Goal: Task Accomplishment & Management: Use online tool/utility

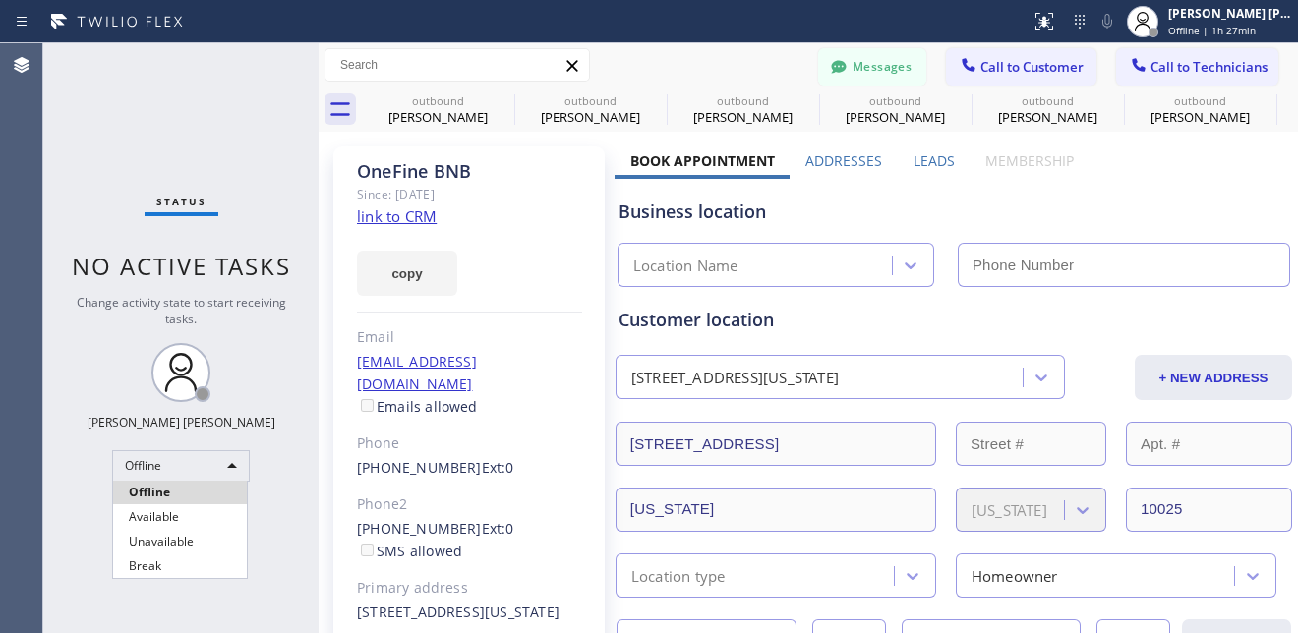
click at [156, 513] on li "Available" at bounding box center [180, 518] width 134 height 24
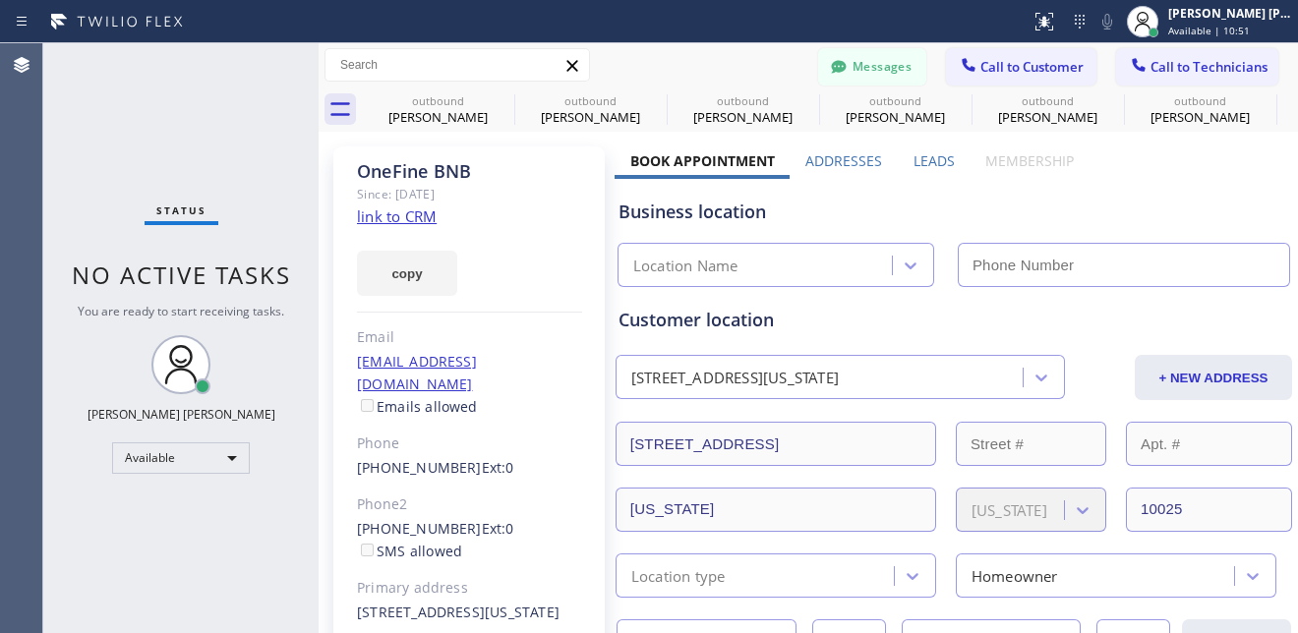
click at [575, 62] on icon at bounding box center [571, 65] width 11 height 11
drag, startPoint x: 127, startPoint y: 131, endPoint x: 127, endPoint y: 105, distance: 25.6
click at [127, 131] on div "Status No active tasks You are ready to start receiving tasks. [PERSON_NAME] [P…" at bounding box center [180, 338] width 275 height 590
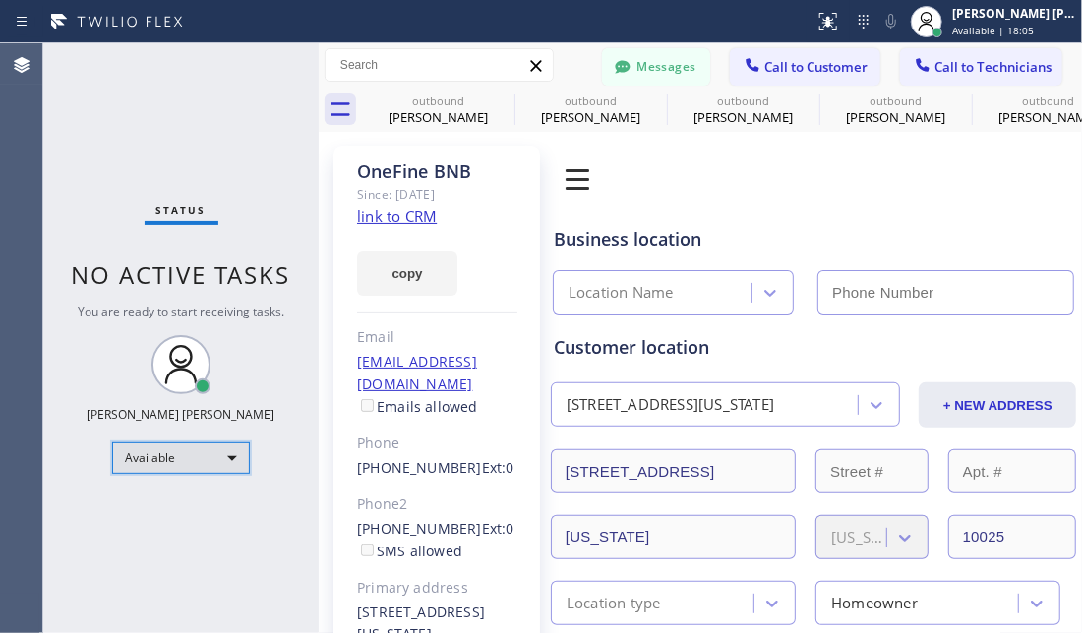
click at [221, 461] on div "Available" at bounding box center [181, 458] width 138 height 31
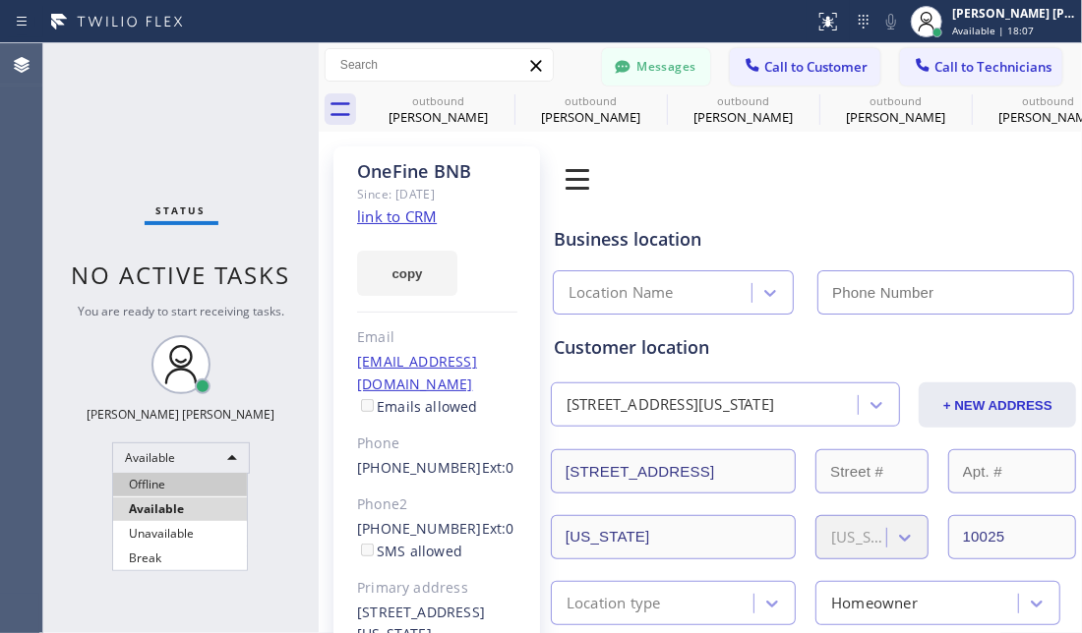
click at [211, 481] on li "Offline" at bounding box center [180, 485] width 134 height 24
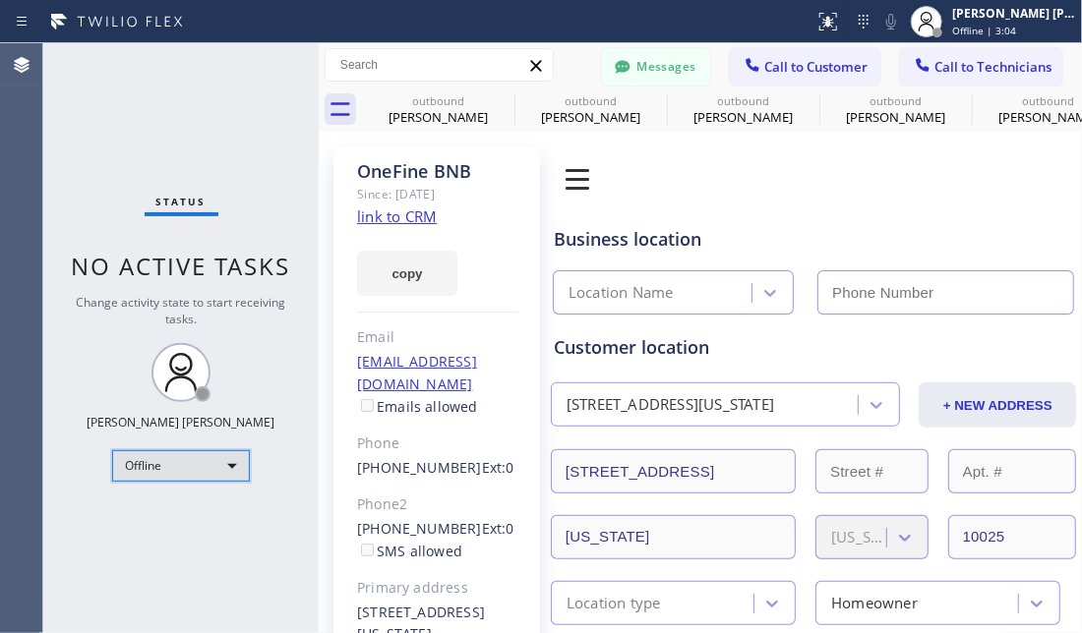
click at [229, 472] on div "Offline" at bounding box center [181, 465] width 138 height 31
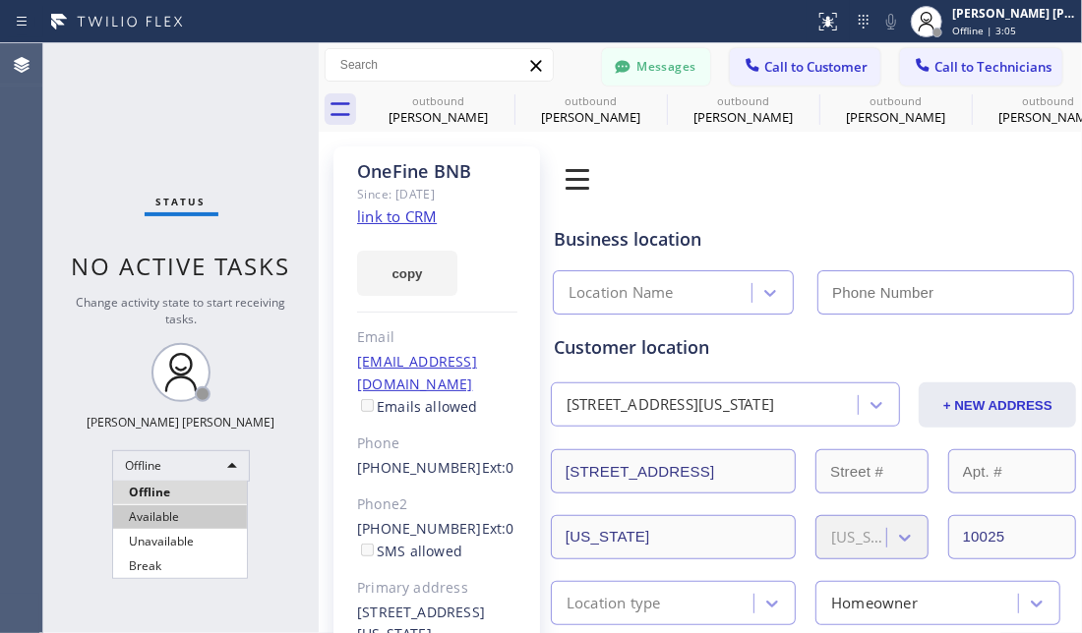
click at [217, 510] on li "Available" at bounding box center [180, 518] width 134 height 24
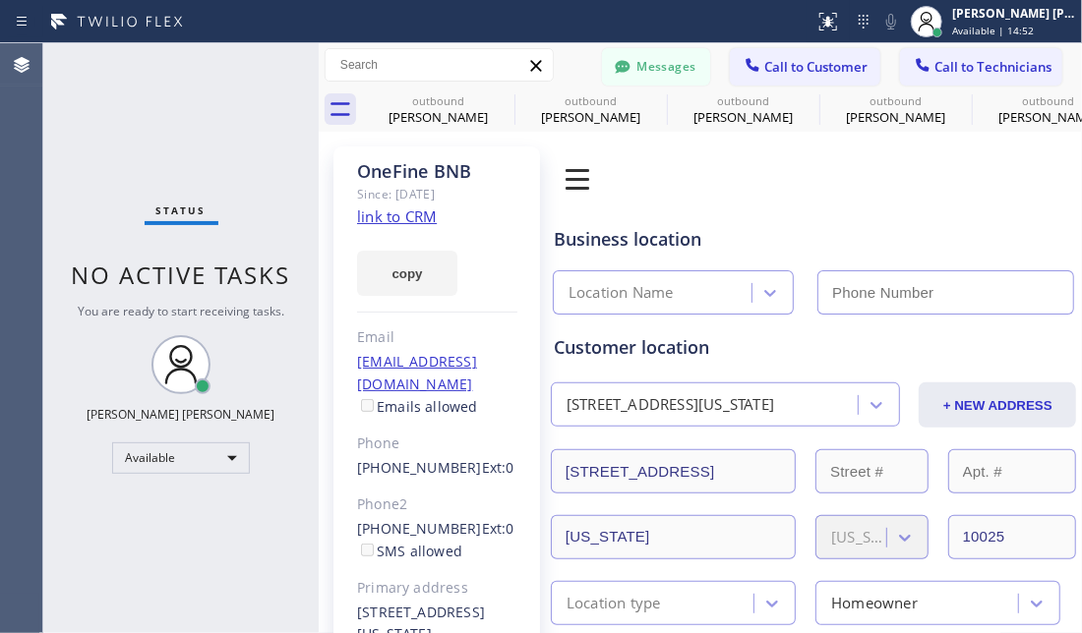
drag, startPoint x: 127, startPoint y: 581, endPoint x: 190, endPoint y: 463, distance: 133.8
click at [128, 581] on div "Status No active tasks You are ready to start receiving tasks. [PERSON_NAME] [P…" at bounding box center [180, 338] width 275 height 590
click at [193, 451] on div "Available" at bounding box center [181, 458] width 138 height 31
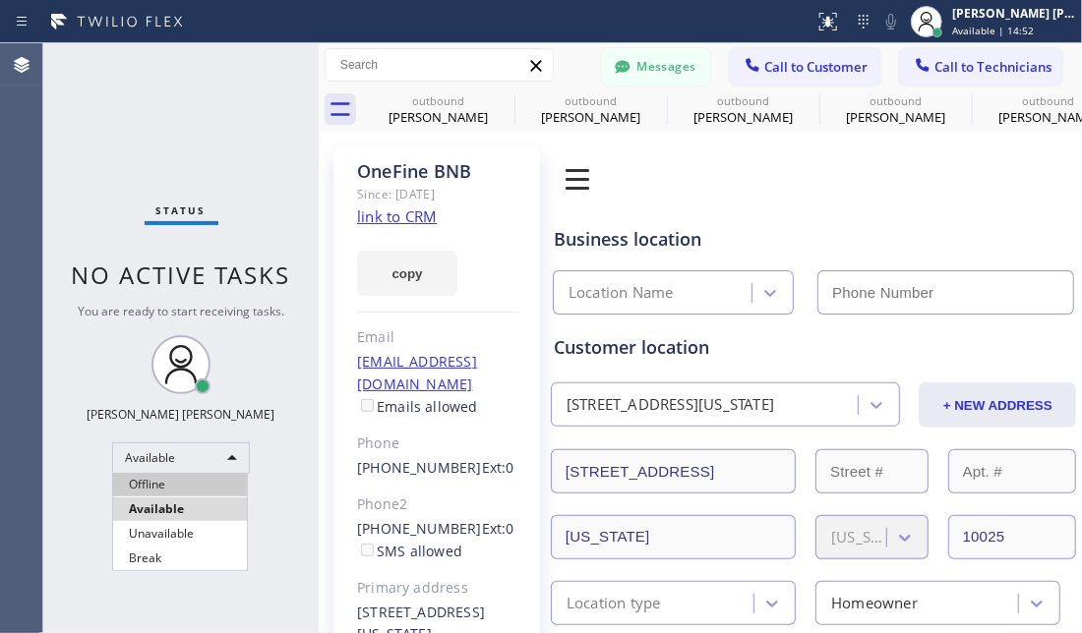
click at [156, 475] on li "Offline" at bounding box center [180, 485] width 134 height 24
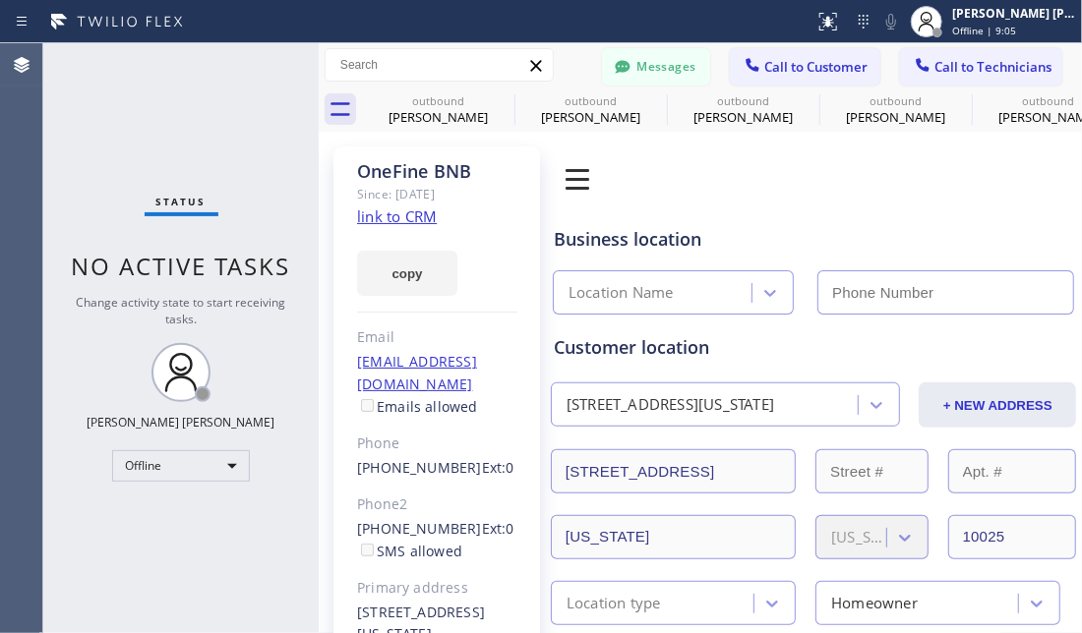
drag, startPoint x: 278, startPoint y: 551, endPoint x: 238, endPoint y: 505, distance: 61.3
click at [274, 551] on div "Status No active tasks Change activity state to start receiving tasks. [PERSON_…" at bounding box center [180, 338] width 275 height 590
click at [237, 468] on div "Offline" at bounding box center [181, 465] width 138 height 31
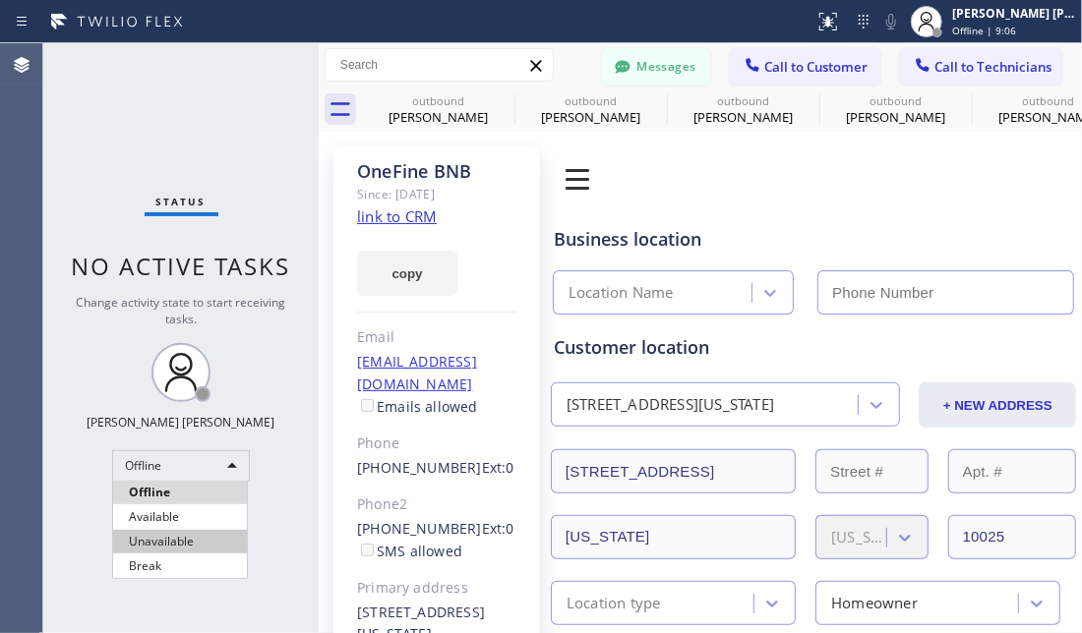
click at [137, 522] on li "Available" at bounding box center [180, 518] width 134 height 24
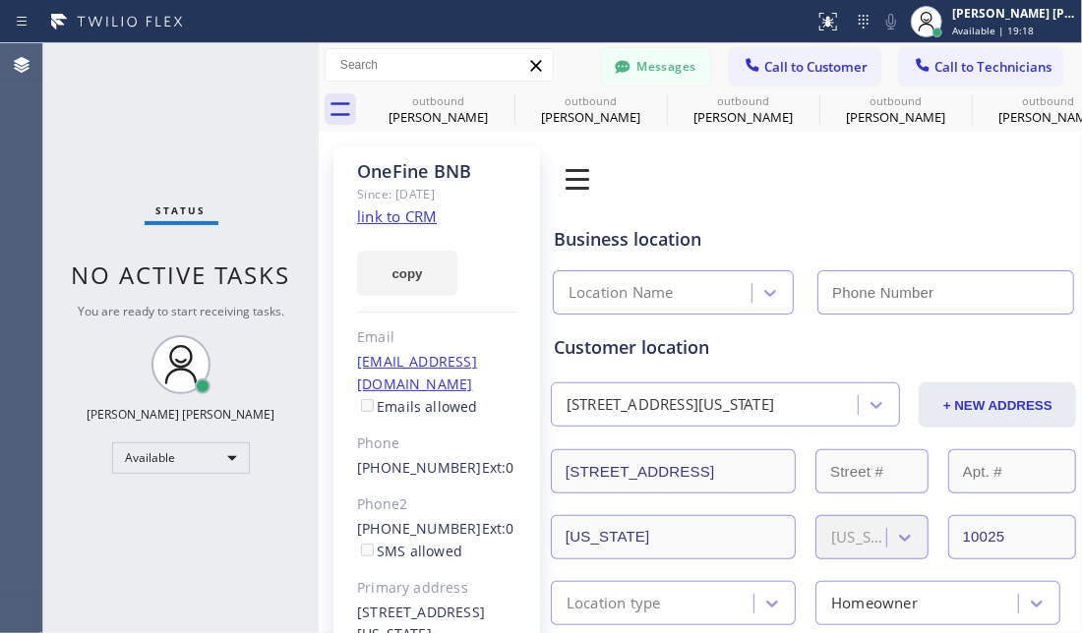
click at [206, 544] on div "Status No active tasks You are ready to start receiving tasks. [PERSON_NAME] [P…" at bounding box center [180, 338] width 275 height 590
click at [787, 59] on span "Call to Customer" at bounding box center [815, 67] width 103 height 18
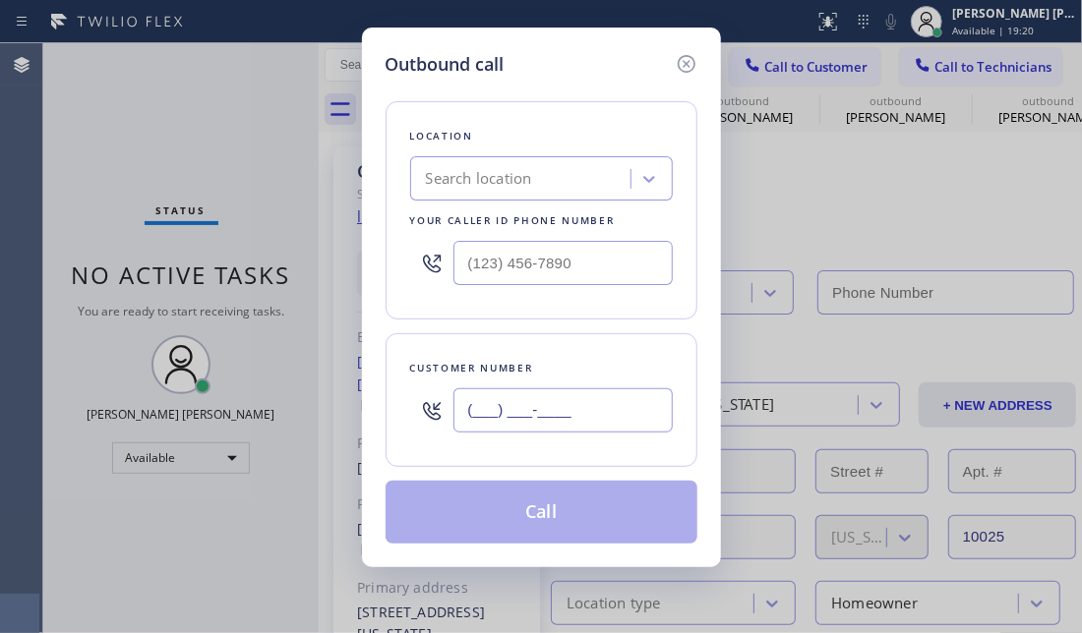
click at [479, 431] on input "(___) ___-____" at bounding box center [562, 410] width 219 height 44
paste input "267) 952-6268"
type input "[PHONE_NUMBER]"
click at [146, 206] on div "Outbound call Location Search location Your caller id phone number Customer num…" at bounding box center [541, 316] width 1082 height 633
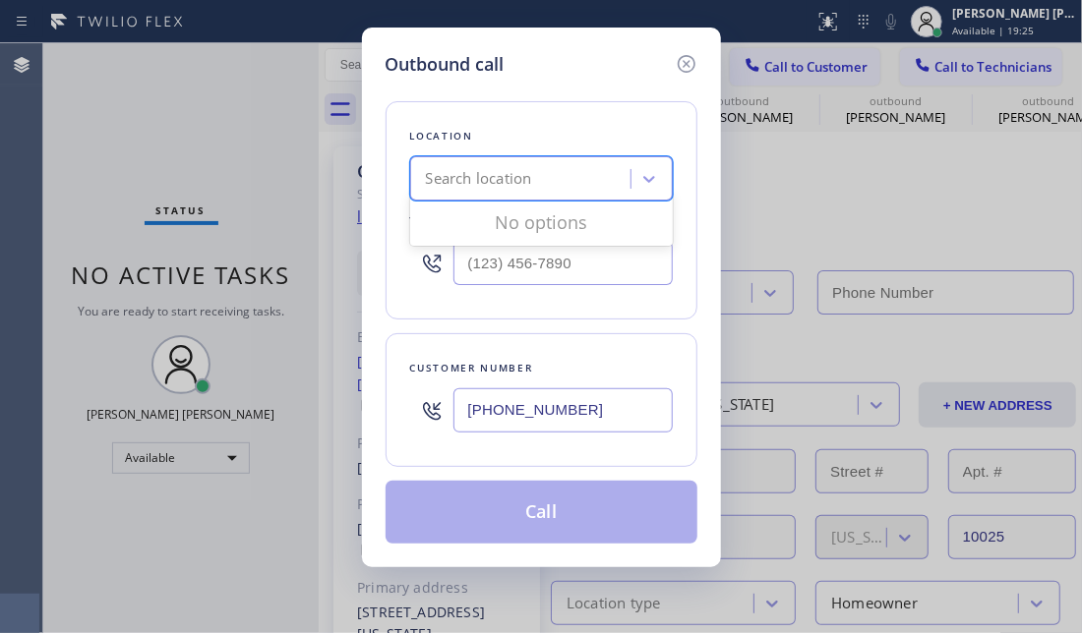
click at [551, 185] on div "Search location" at bounding box center [523, 179] width 214 height 34
paste input "Electrical [GEOGRAPHIC_DATA]"
type input "Electrical [GEOGRAPHIC_DATA]"
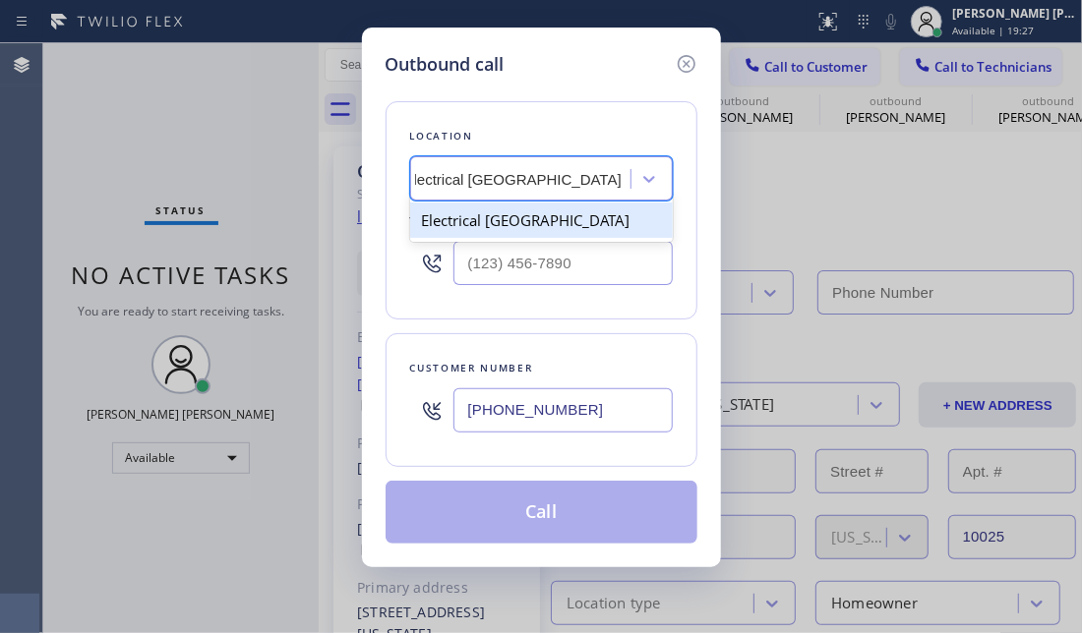
click at [520, 220] on div "Electrical [GEOGRAPHIC_DATA]" at bounding box center [541, 220] width 263 height 35
type input "[PHONE_NUMBER]"
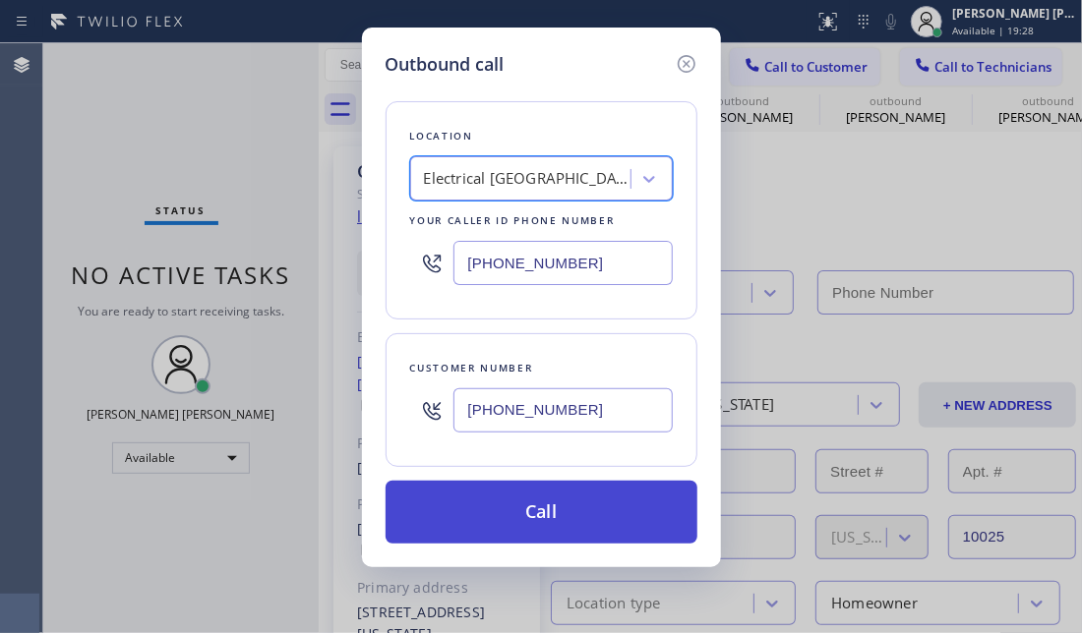
click at [574, 527] on button "Call" at bounding box center [542, 512] width 312 height 63
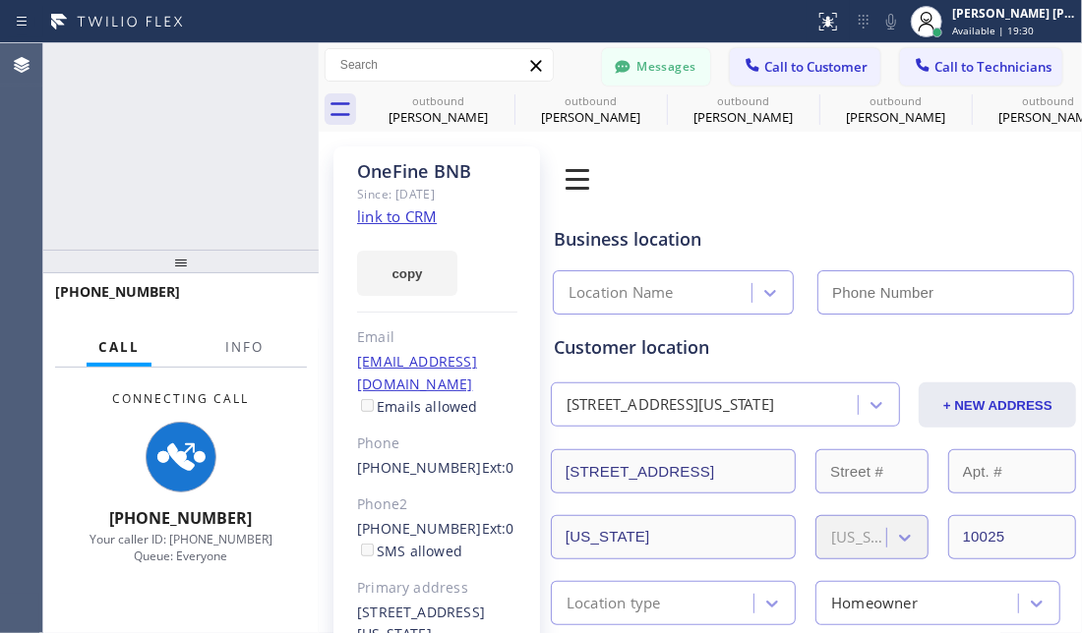
click at [550, 507] on div "Customer location [STREET_ADDRESS][US_STATE] + NEW ADDRESS [STREET_ADDRESS][US_…" at bounding box center [813, 470] width 527 height 311
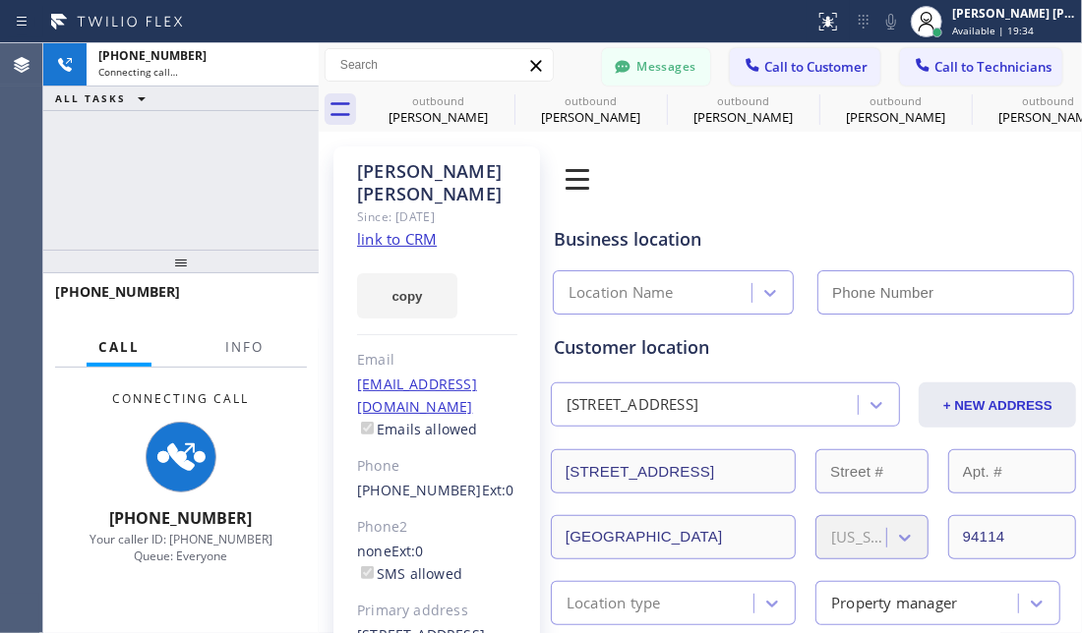
type input "[PHONE_NUMBER]"
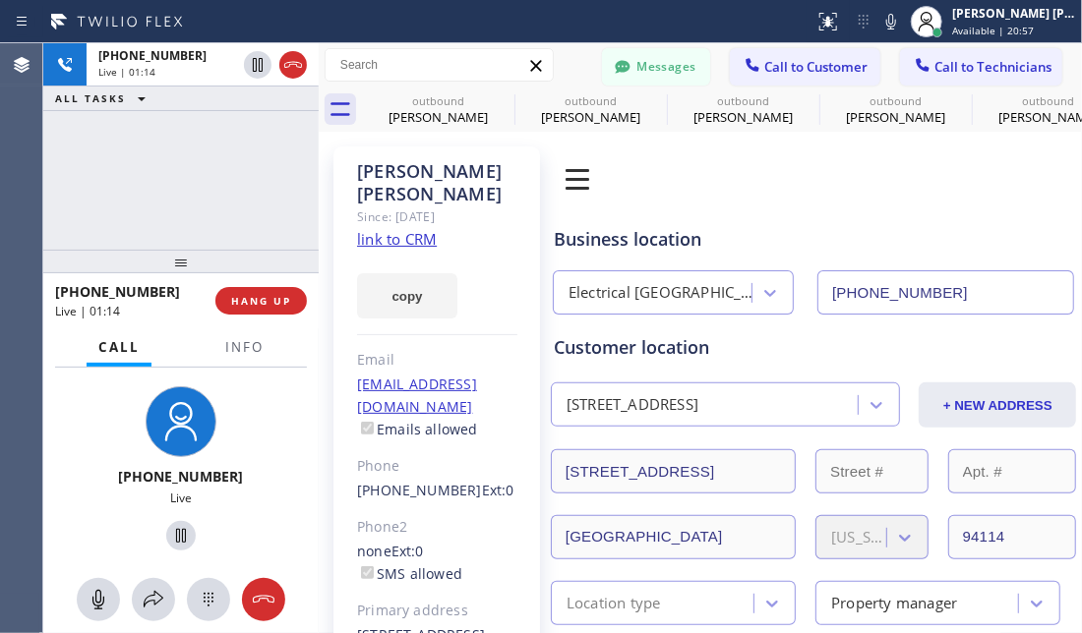
click at [114, 227] on div "[PHONE_NUMBER] Live | 01:14 ALL TASKS ALL TASKS ACTIVE TASKS TASKS IN WRAP UP" at bounding box center [180, 146] width 275 height 207
click at [194, 192] on div "[PHONE_NUMBER] Live | 01:22 ALL TASKS ALL TASKS ACTIVE TASKS TASKS IN WRAP UP" at bounding box center [180, 146] width 275 height 207
click at [257, 298] on span "HANG UP" at bounding box center [261, 301] width 60 height 14
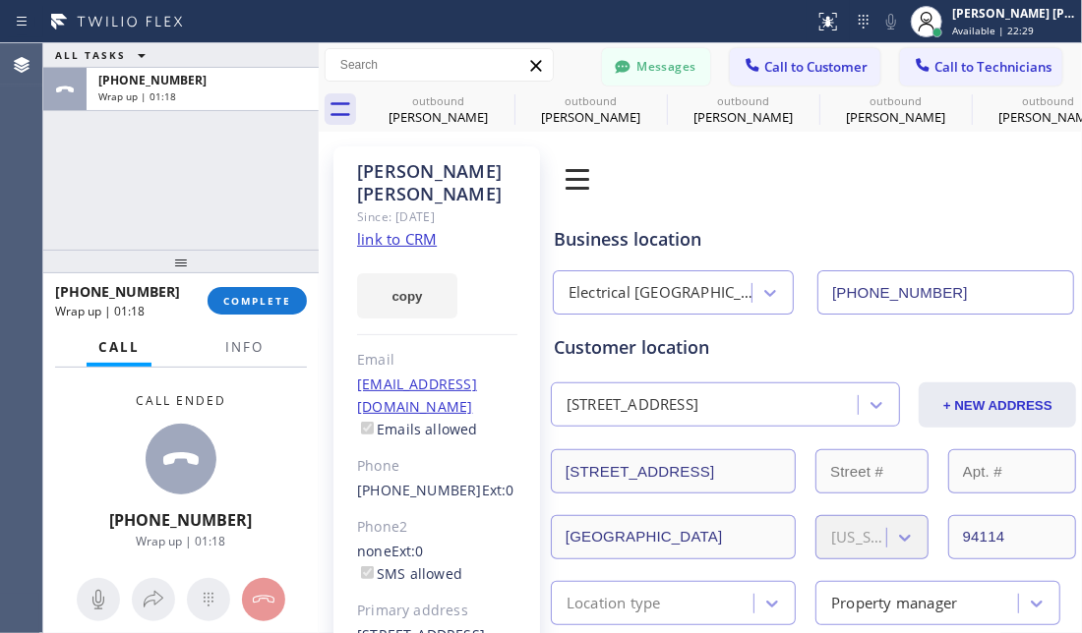
click at [164, 173] on div "ALL TASKS ALL TASKS ACTIVE TASKS TASKS IN WRAP UP [PHONE_NUMBER] Wrap up | 01:18" at bounding box center [180, 146] width 275 height 207
click at [241, 297] on span "COMPLETE" at bounding box center [257, 301] width 68 height 14
click at [263, 223] on div "ALL TASKS ALL TASKS ACTIVE TASKS TASKS IN WRAP UP [PHONE_NUMBER]" at bounding box center [180, 146] width 275 height 207
click at [780, 71] on span "Call to Customer" at bounding box center [815, 67] width 103 height 18
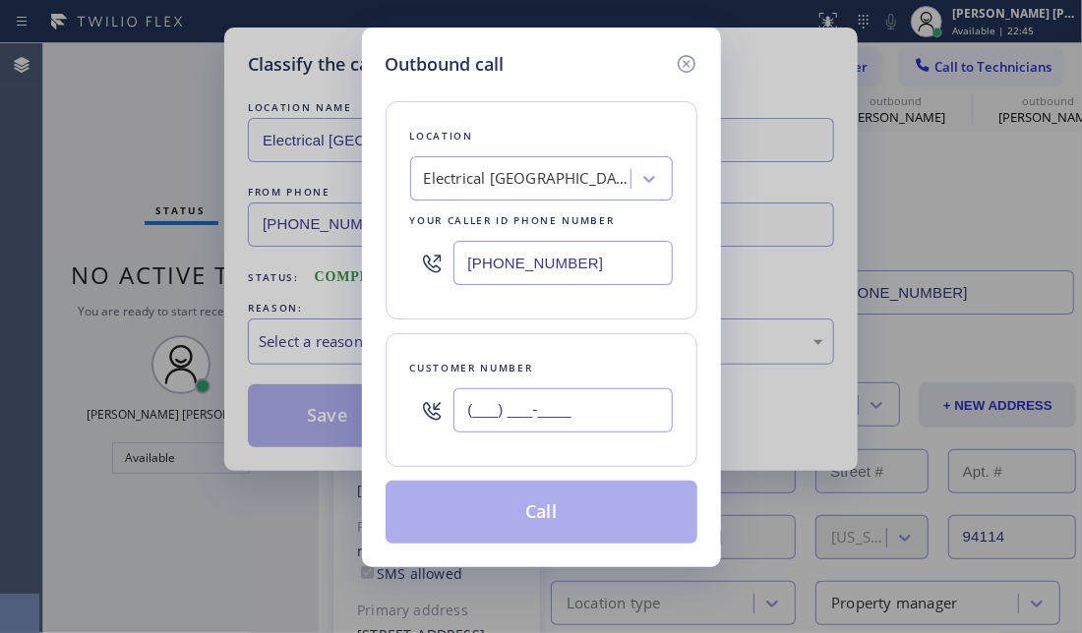
click at [521, 413] on input "(___) ___-____" at bounding box center [562, 410] width 219 height 44
paste input "267) 952-6268"
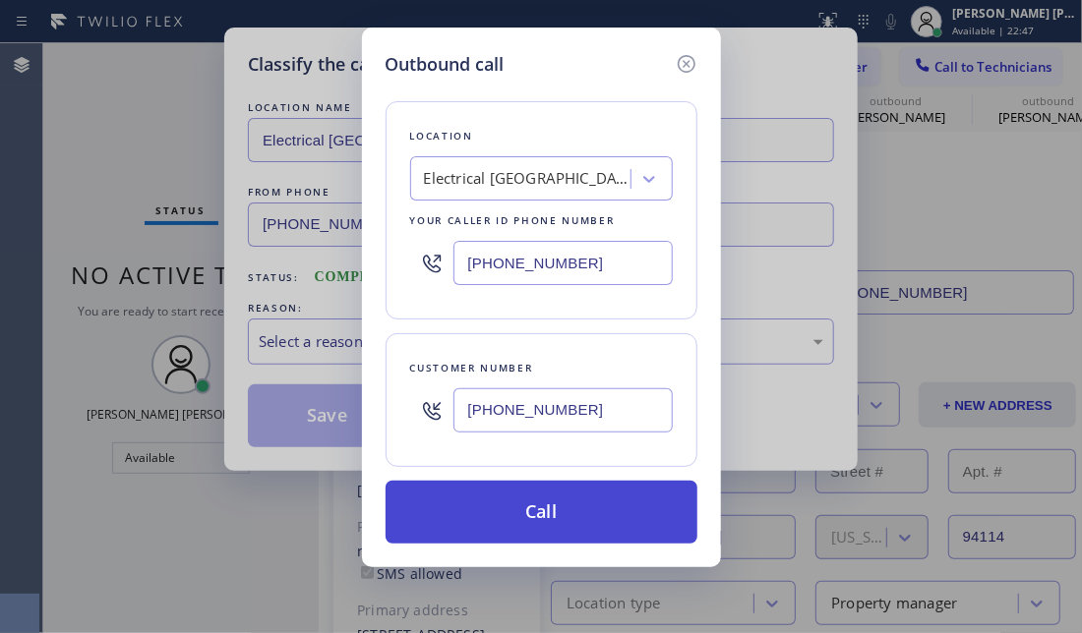
type input "[PHONE_NUMBER]"
click at [473, 505] on button "Call" at bounding box center [542, 512] width 312 height 63
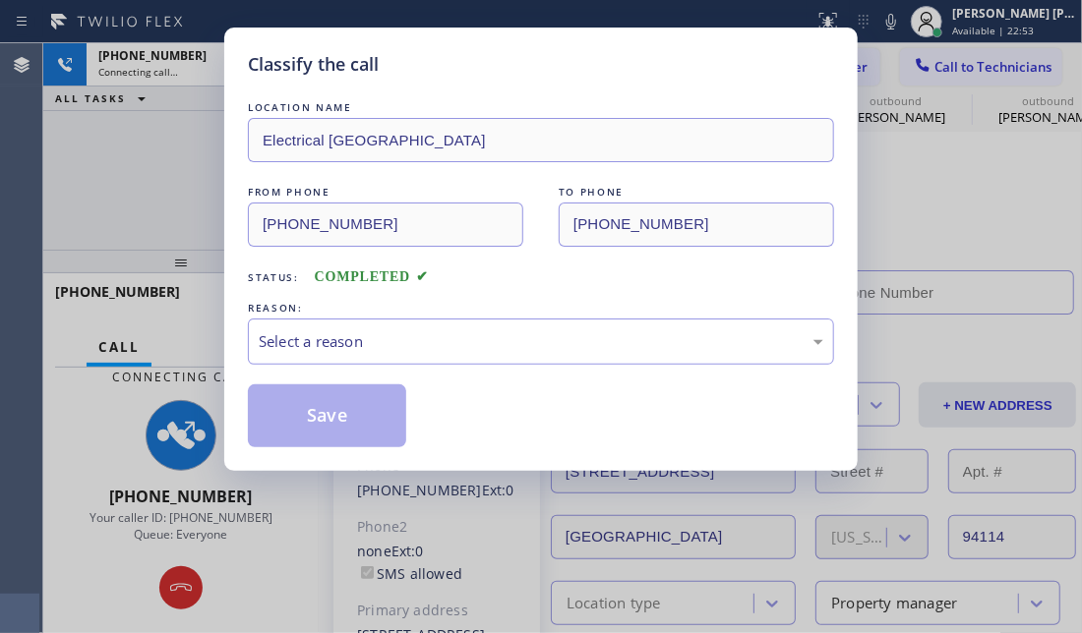
type input "[PHONE_NUMBER]"
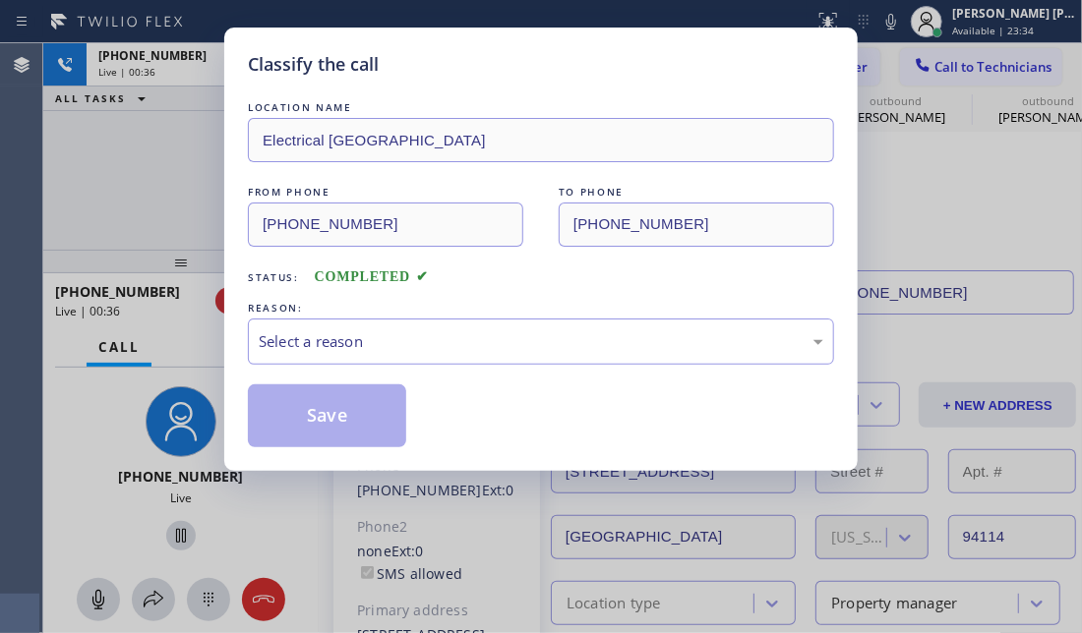
click at [111, 174] on div "Classify the call LOCATION NAME Electrical Land [GEOGRAPHIC_DATA] FROM PHONE [P…" at bounding box center [541, 316] width 1082 height 633
click at [151, 159] on div "Classify the call LOCATION NAME Electrical Land [GEOGRAPHIC_DATA] FROM PHONE [P…" at bounding box center [541, 316] width 1082 height 633
click at [416, 341] on div "Select a reason" at bounding box center [541, 341] width 565 height 23
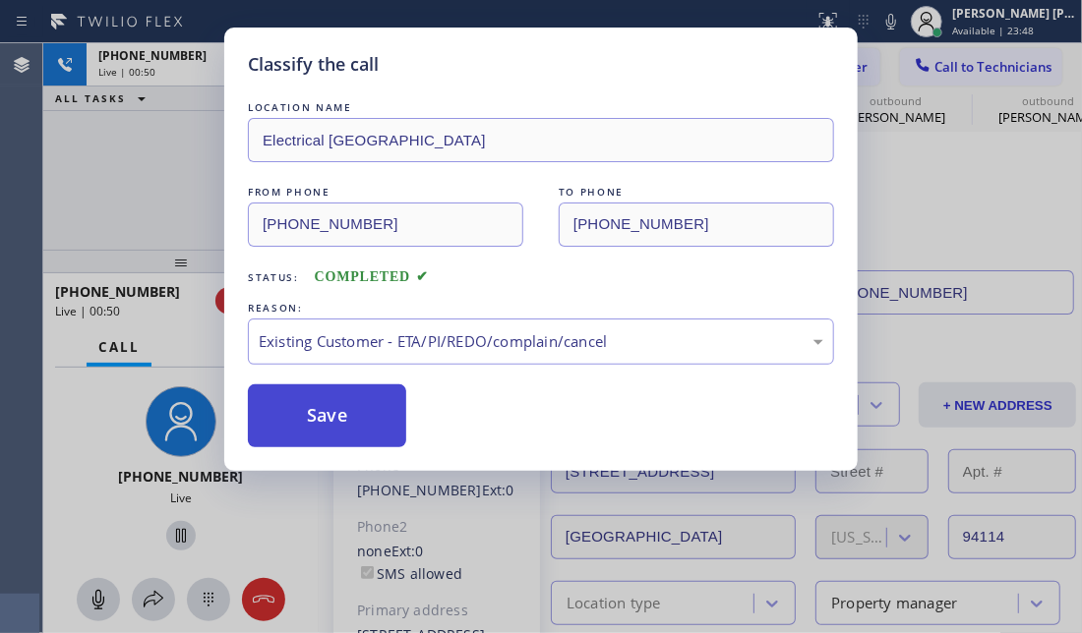
click at [355, 406] on button "Save" at bounding box center [327, 416] width 158 height 63
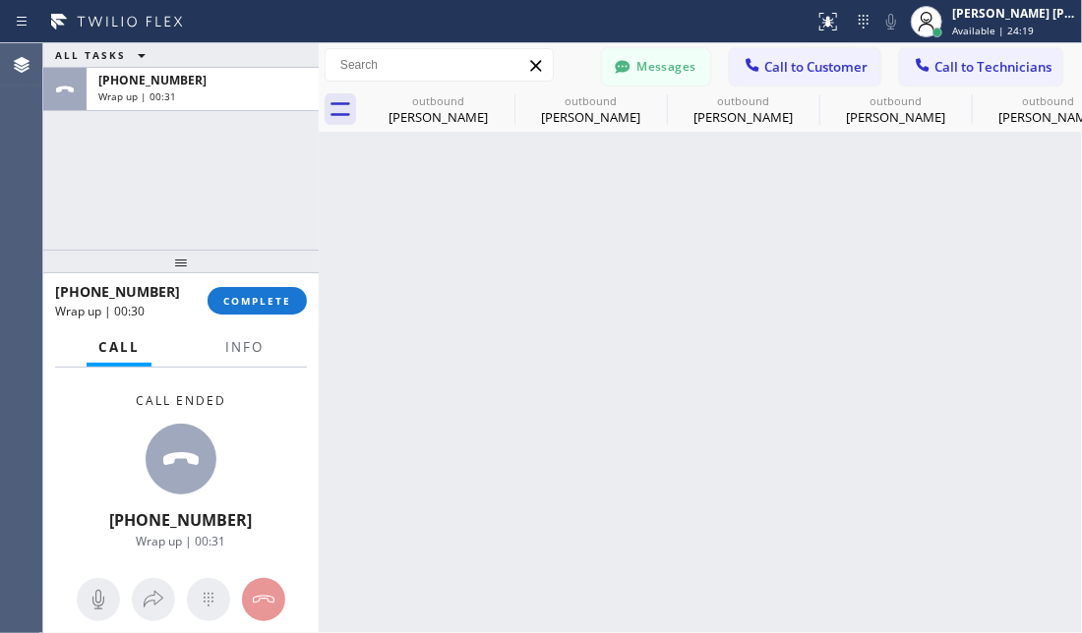
click at [73, 447] on div "Call ended [PHONE_NUMBER] Wrap up | 00:31" at bounding box center [180, 472] width 275 height 208
click at [272, 314] on button "COMPLETE" at bounding box center [257, 301] width 99 height 28
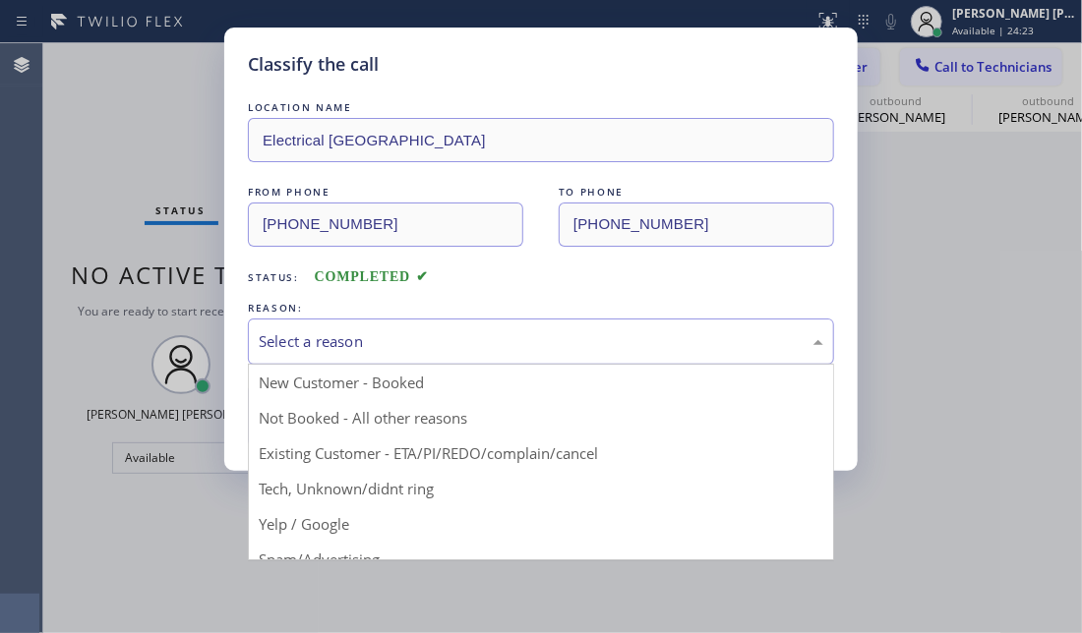
click at [355, 360] on div "Select a reason" at bounding box center [541, 342] width 586 height 46
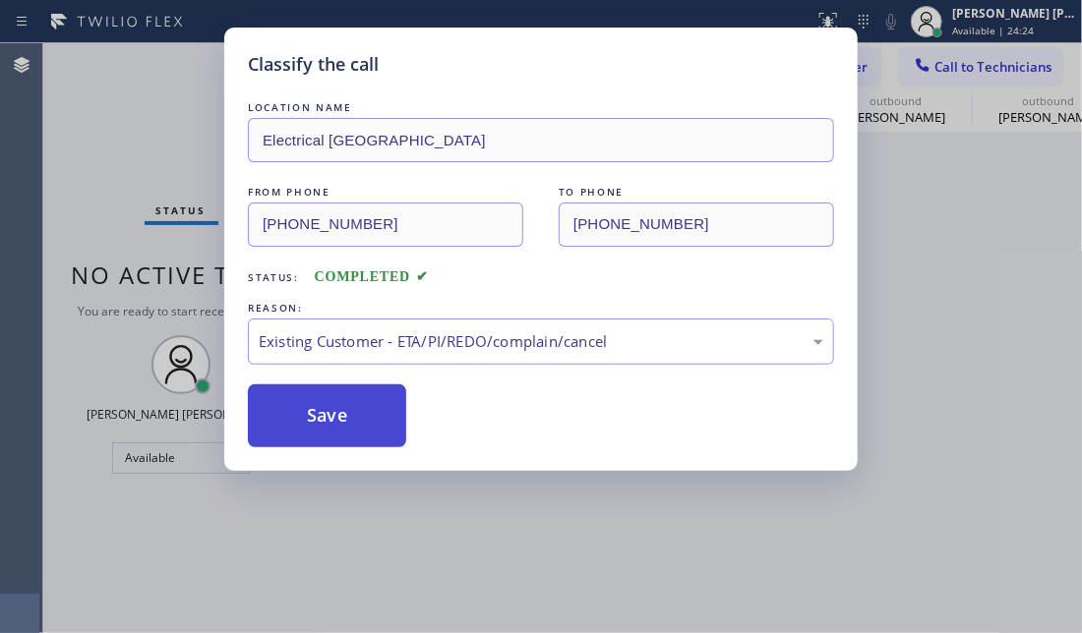
click at [376, 413] on button "Save" at bounding box center [327, 416] width 158 height 63
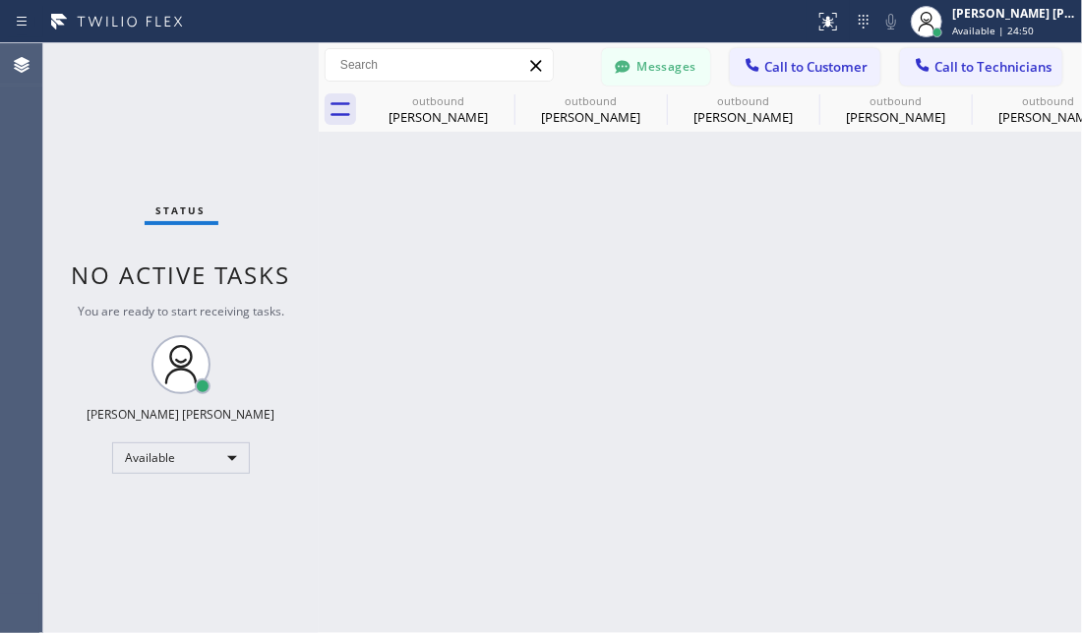
click at [251, 537] on div "Status No active tasks You are ready to start receiving tasks. [PERSON_NAME] [P…" at bounding box center [180, 338] width 275 height 590
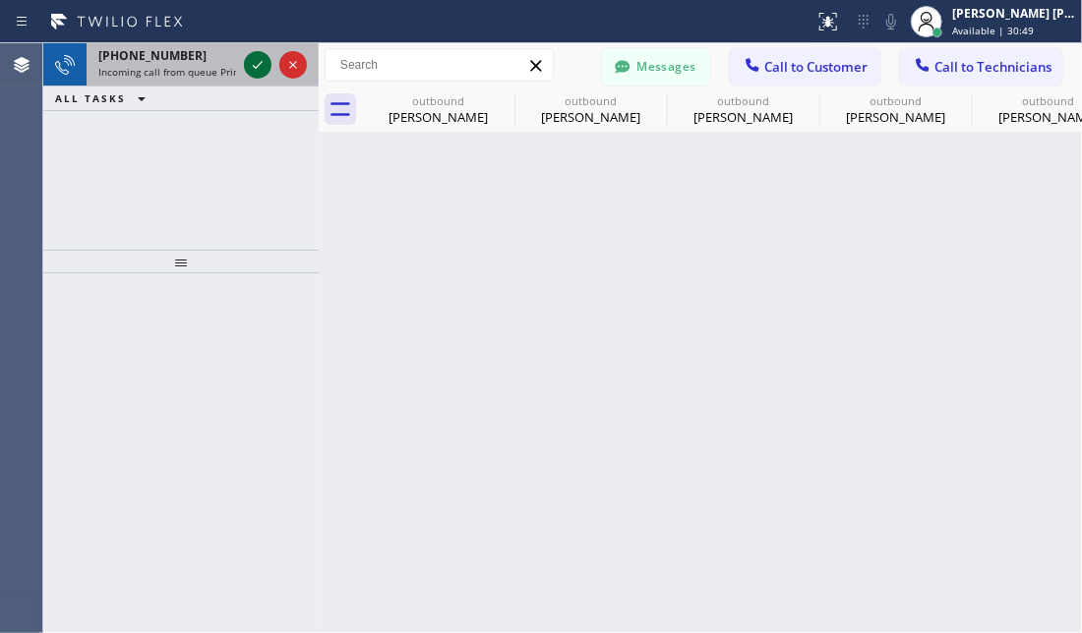
click at [257, 65] on icon at bounding box center [258, 65] width 24 height 24
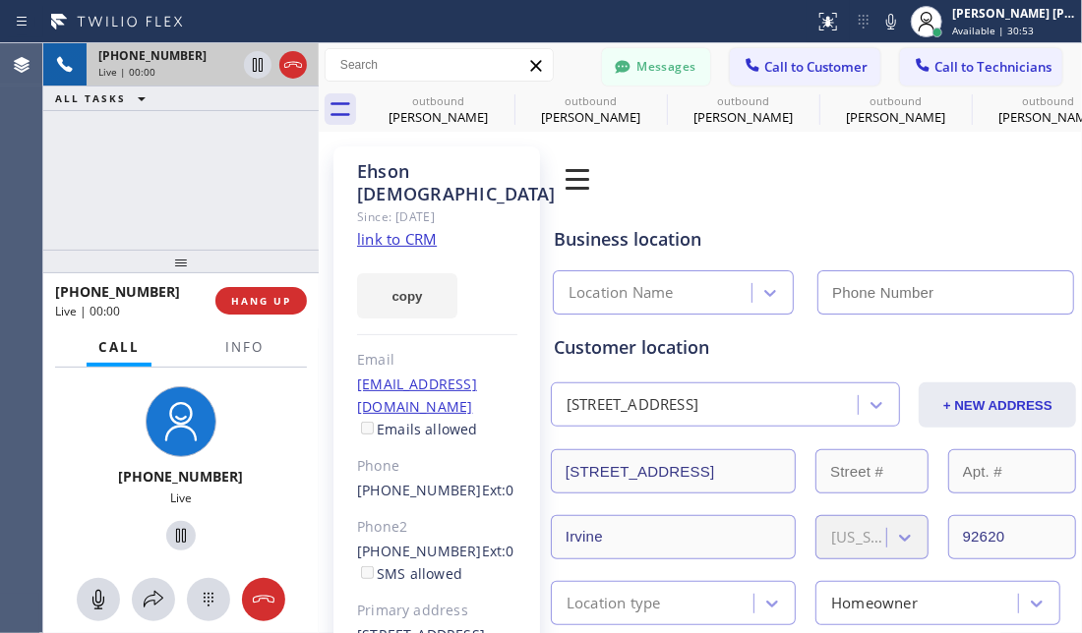
type input "[PHONE_NUMBER]"
click at [391, 237] on link "link to CRM" at bounding box center [397, 239] width 80 height 20
click at [128, 223] on div "[PHONE_NUMBER] Live | 00:07 ALL TASKS ALL TASKS ACTIVE TASKS TASKS IN WRAP UP" at bounding box center [180, 146] width 275 height 207
click at [175, 190] on div "[PHONE_NUMBER] Live | 00:48 ALL TASKS ALL TASKS ACTIVE TASKS TASKS IN WRAP UP" at bounding box center [180, 146] width 275 height 207
click at [80, 466] on div "[PHONE_NUMBER] Live" at bounding box center [180, 472] width 275 height 208
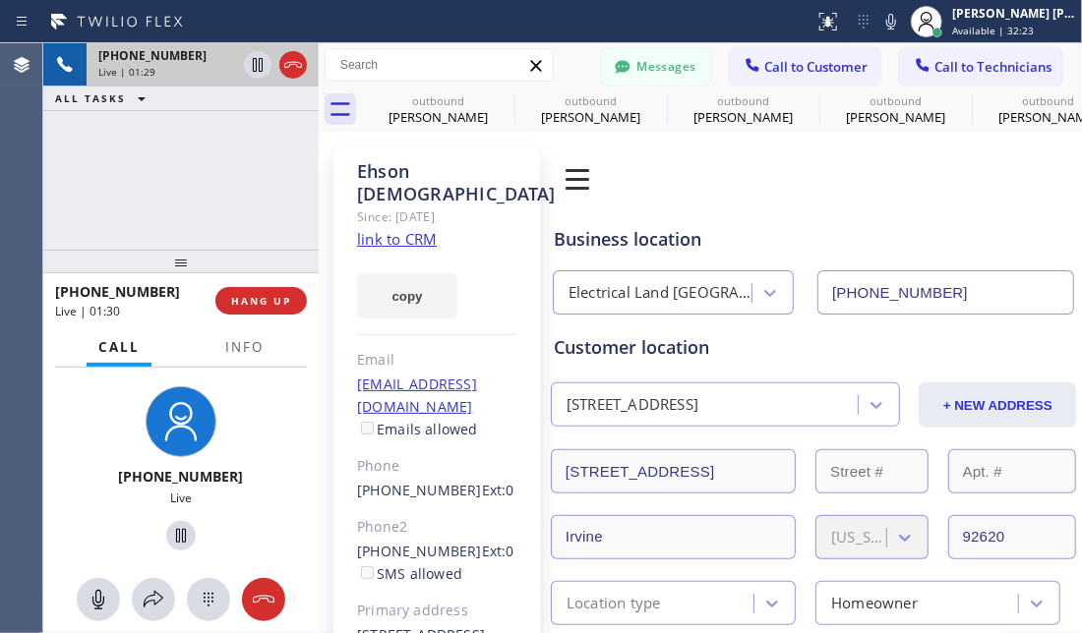
click at [147, 209] on div "[PHONE_NUMBER] Live | 01:29 ALL TASKS ALL TASKS ACTIVE TASKS TASKS IN WRAP UP" at bounding box center [180, 146] width 275 height 207
click at [169, 527] on icon at bounding box center [181, 536] width 24 height 24
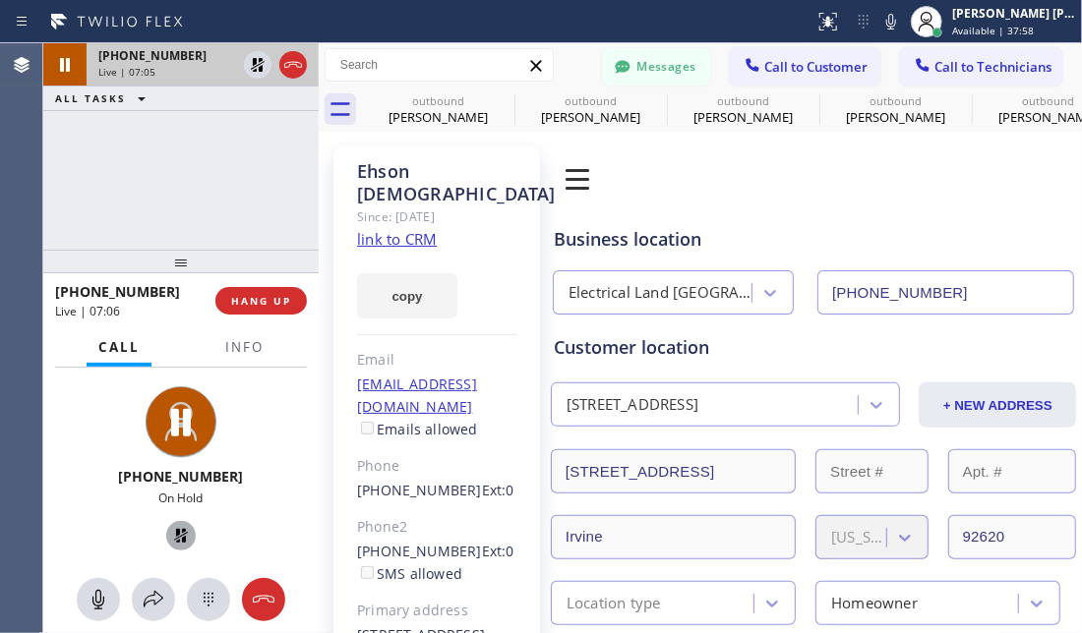
click at [169, 530] on icon at bounding box center [181, 536] width 24 height 24
click at [256, 131] on div "[PHONE_NUMBER] Live | 07:42 ALL TASKS ALL TASKS ACTIVE TASKS TASKS IN WRAP UP" at bounding box center [180, 146] width 275 height 207
click at [134, 172] on div "[PHONE_NUMBER] Live | 07:48 ALL TASKS ALL TASKS ACTIVE TASKS TASKS IN WRAP UP" at bounding box center [180, 146] width 275 height 207
click at [187, 170] on div "[PHONE_NUMBER] Live | 07:52 ALL TASKS ALL TASKS ACTIVE TASKS TASKS IN WRAP UP" at bounding box center [180, 146] width 275 height 207
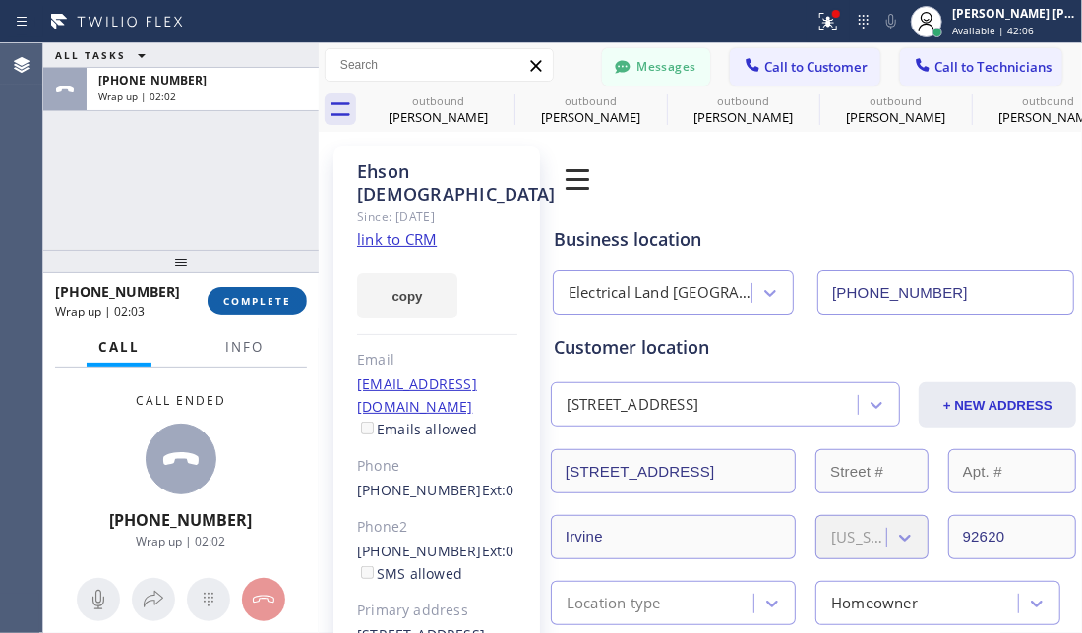
click at [275, 301] on span "COMPLETE" at bounding box center [257, 301] width 68 height 14
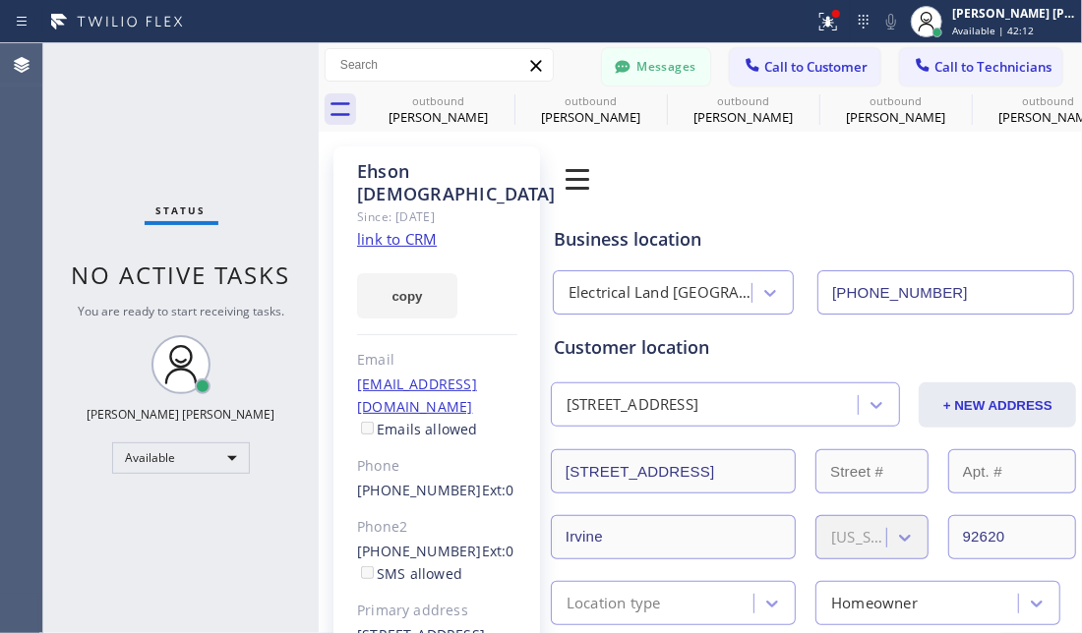
drag, startPoint x: 85, startPoint y: 546, endPoint x: 227, endPoint y: 491, distance: 152.9
click at [85, 548] on div "Status No active tasks You are ready to start receiving tasks. [PERSON_NAME] [P…" at bounding box center [180, 338] width 275 height 590
click at [811, 66] on span "Call to Customer" at bounding box center [815, 67] width 103 height 18
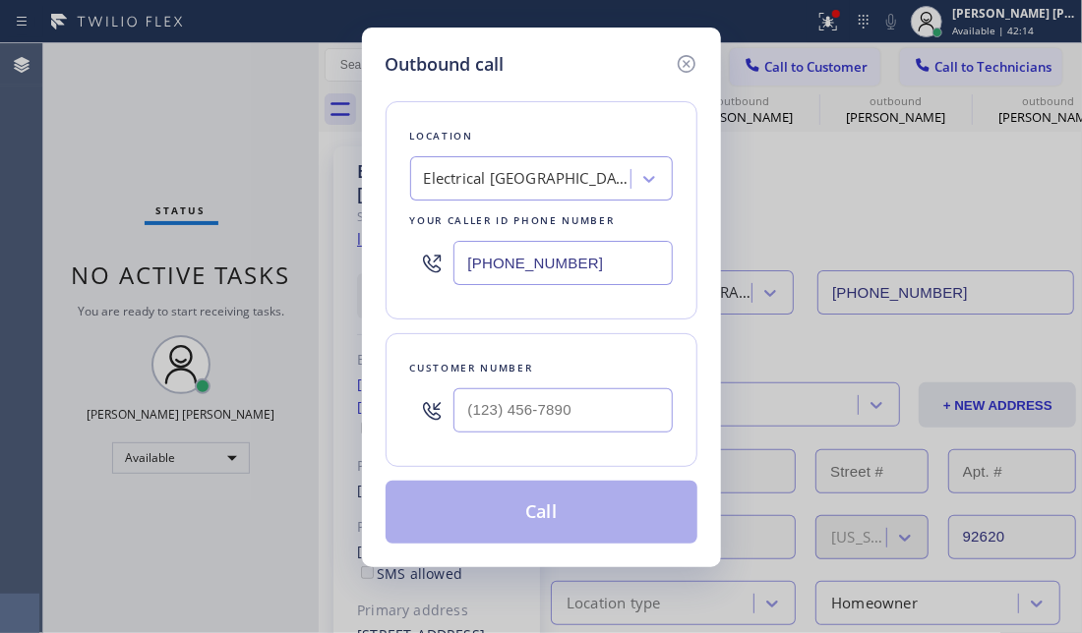
click at [877, 170] on div "Outbound call Location Electrical [GEOGRAPHIC_DATA] Your caller id phone number…" at bounding box center [541, 316] width 1082 height 633
click at [684, 67] on icon at bounding box center [687, 64] width 24 height 24
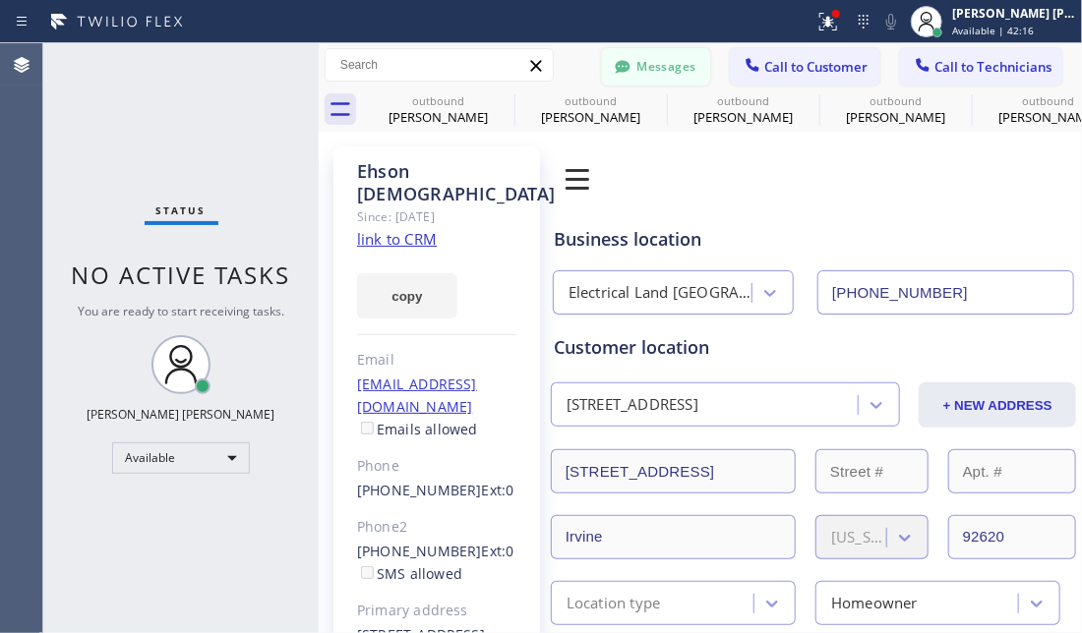
click at [628, 62] on button "Messages" at bounding box center [656, 66] width 108 height 37
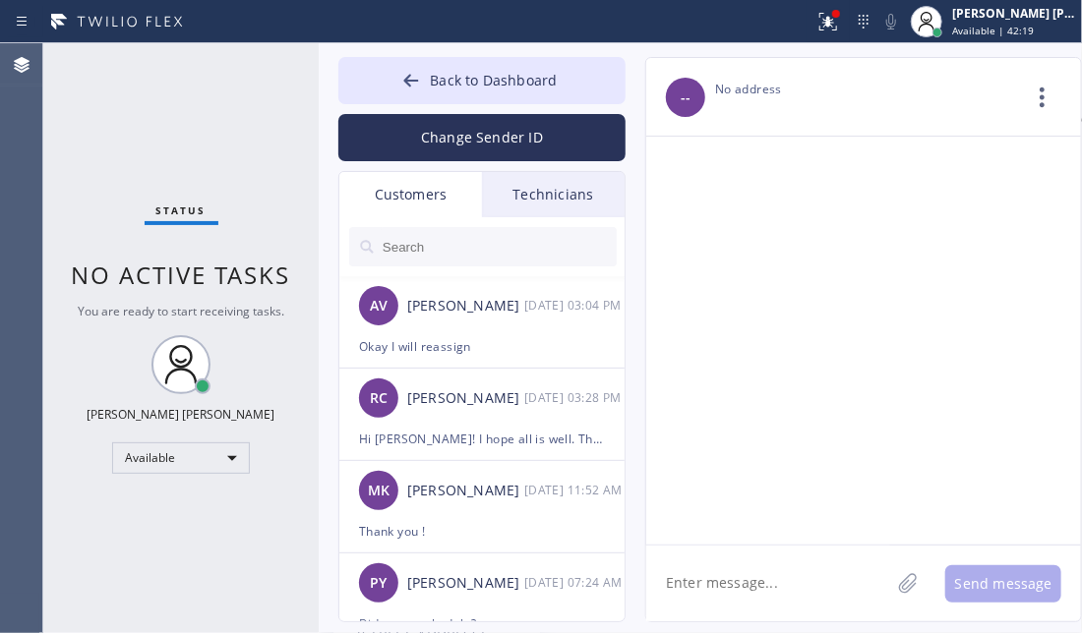
click at [240, 106] on div "Status No active tasks You are ready to start receiving tasks. [PERSON_NAME] [P…" at bounding box center [180, 338] width 275 height 590
